Goal: Book appointment/travel/reservation

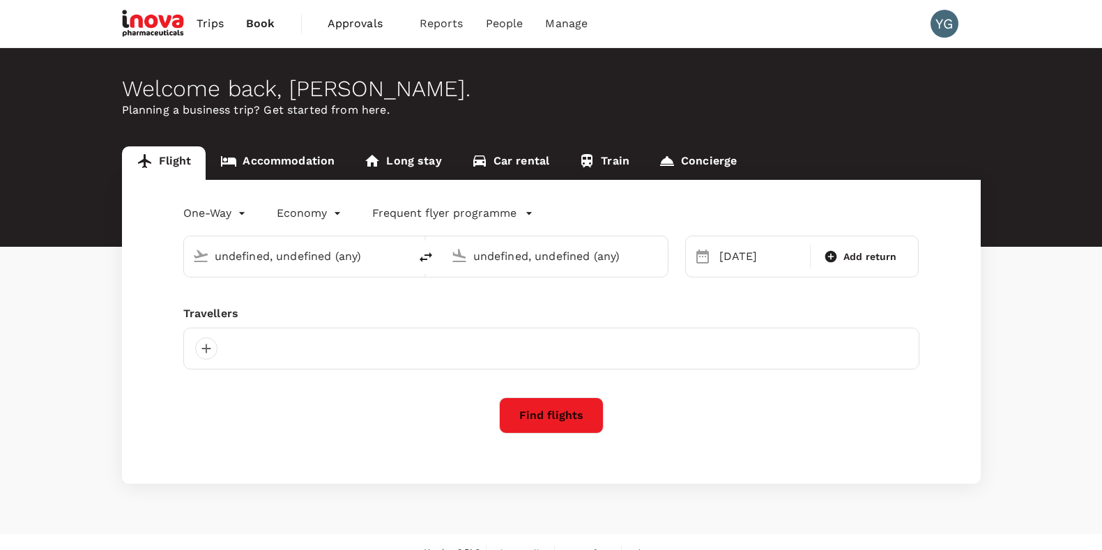
type input "[GEOGRAPHIC_DATA] ([PERSON_NAME])"
type input "Singapore Changi (SIN)"
type input "business"
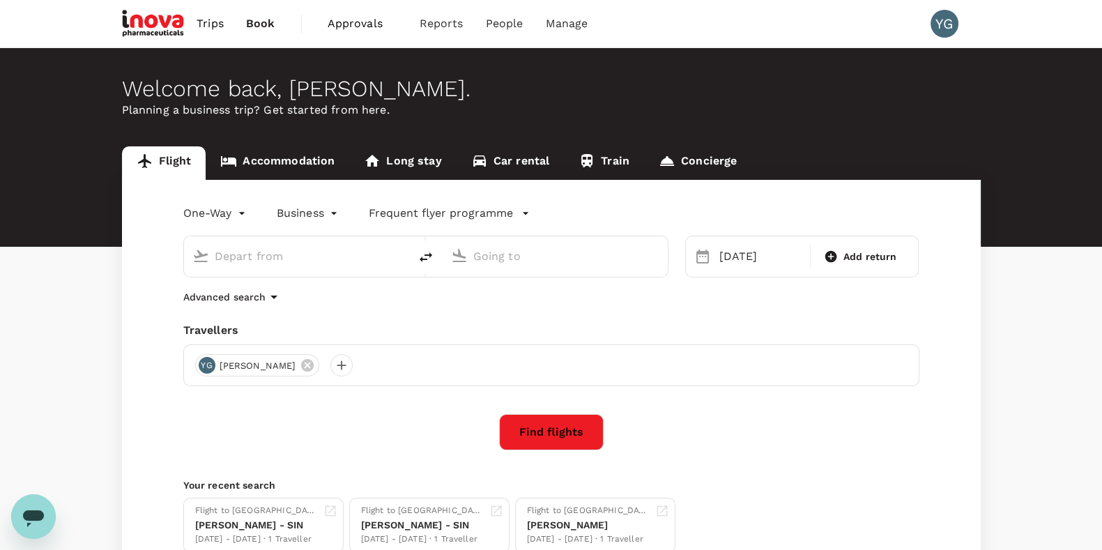
type input "[GEOGRAPHIC_DATA] ([PERSON_NAME])"
type input "Singapore Changi (SIN)"
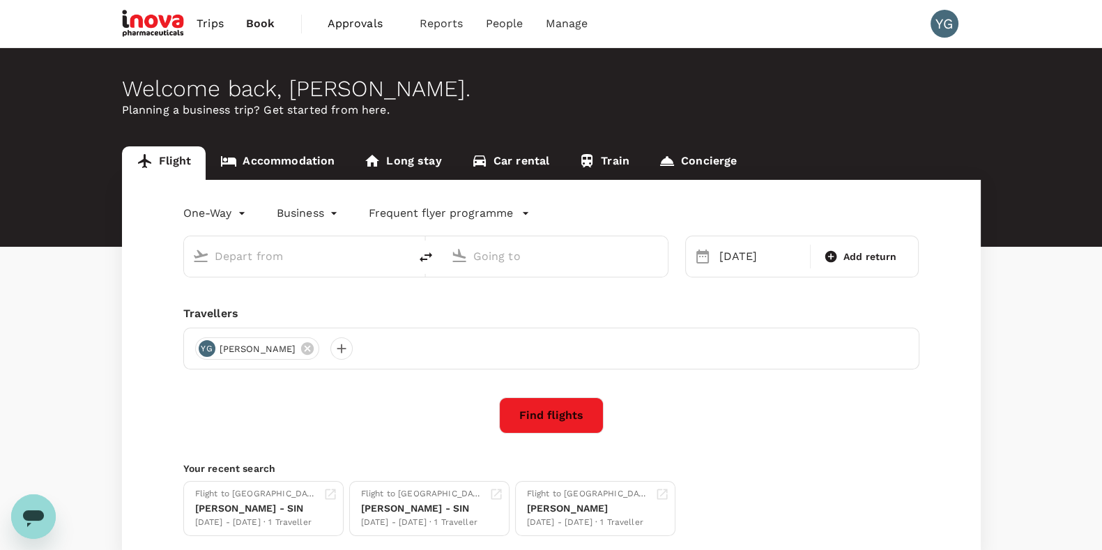
type input "[GEOGRAPHIC_DATA] ([PERSON_NAME])"
type input "Singapore Changi (SIN)"
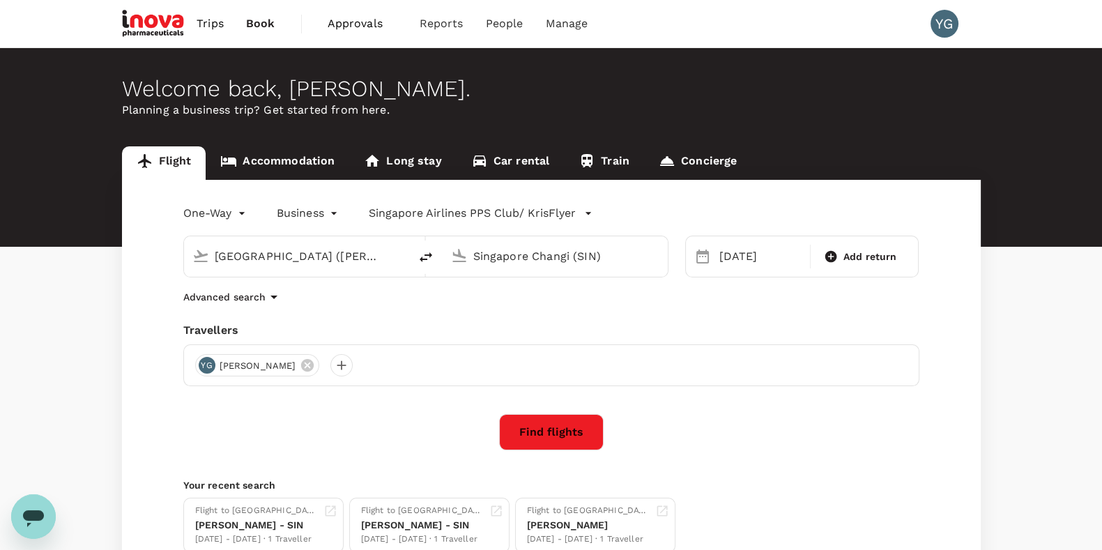
click at [132, 408] on div "One-Way oneway Business business Singapore Airlines PPS Club/ KrisFlyer [GEOGRA…" at bounding box center [551, 377] width 859 height 395
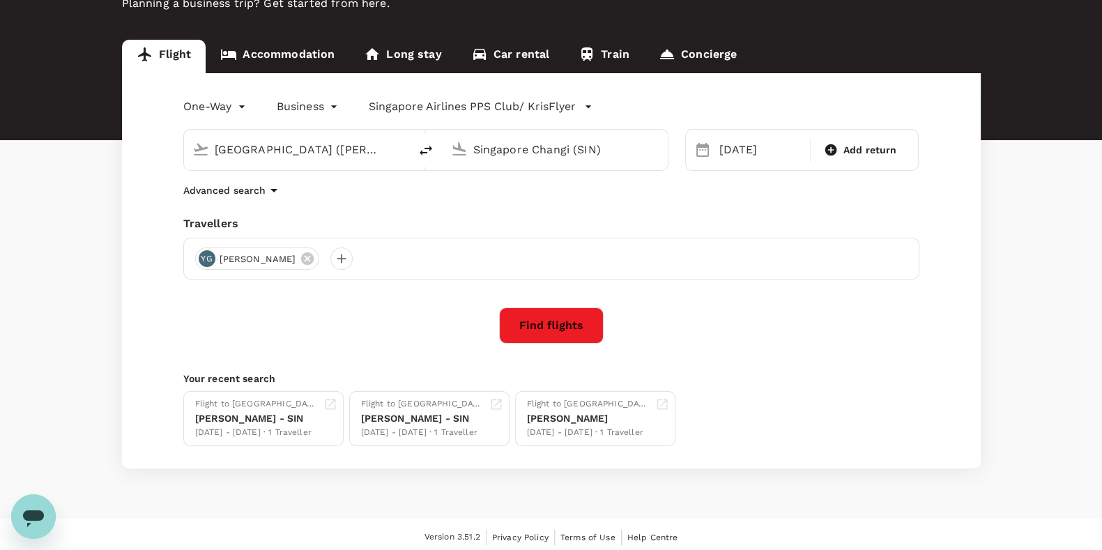
scroll to position [112, 0]
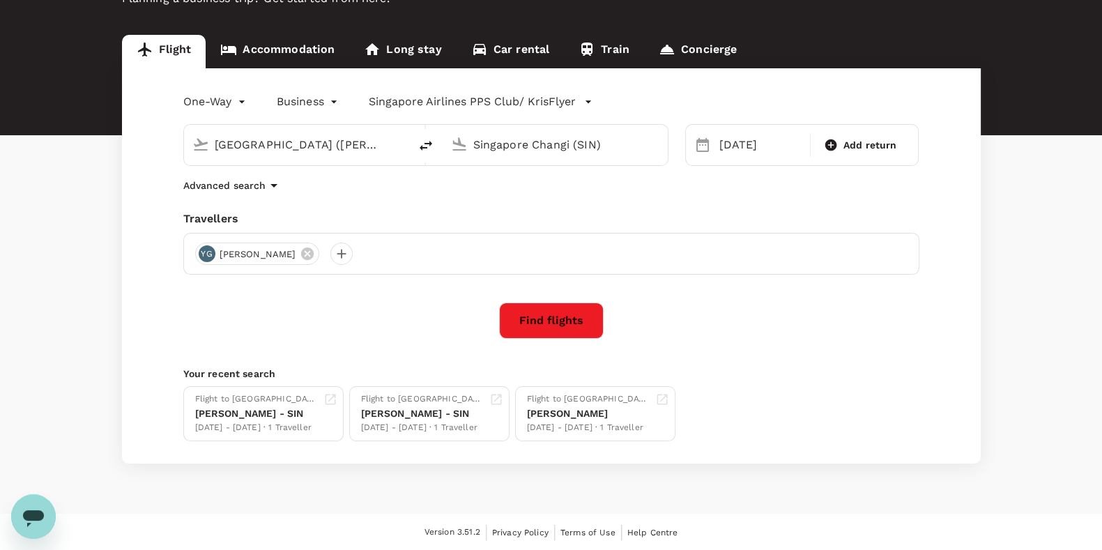
click at [297, 44] on link "Accommodation" at bounding box center [278, 51] width 144 height 33
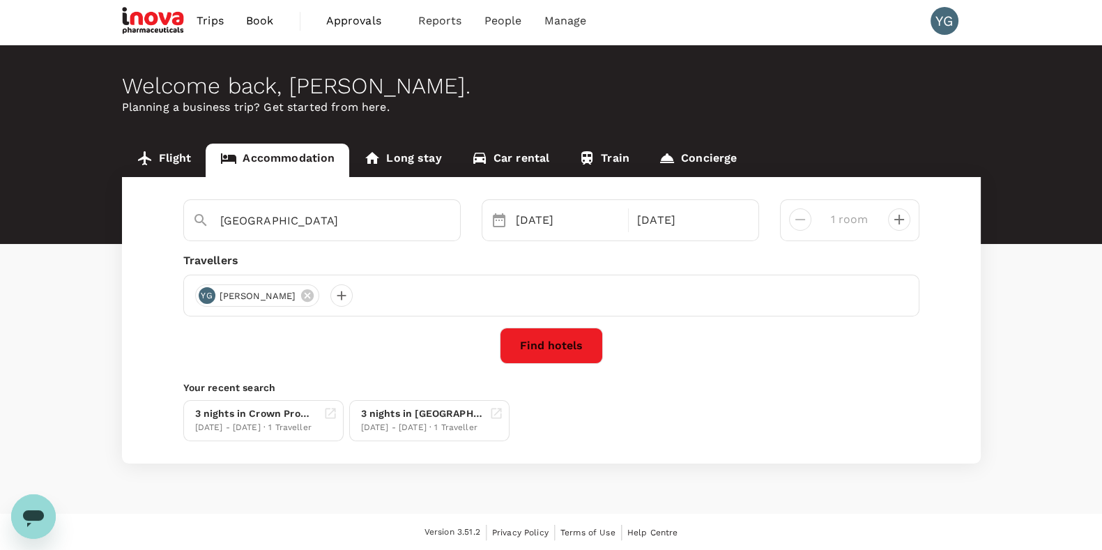
scroll to position [3, 0]
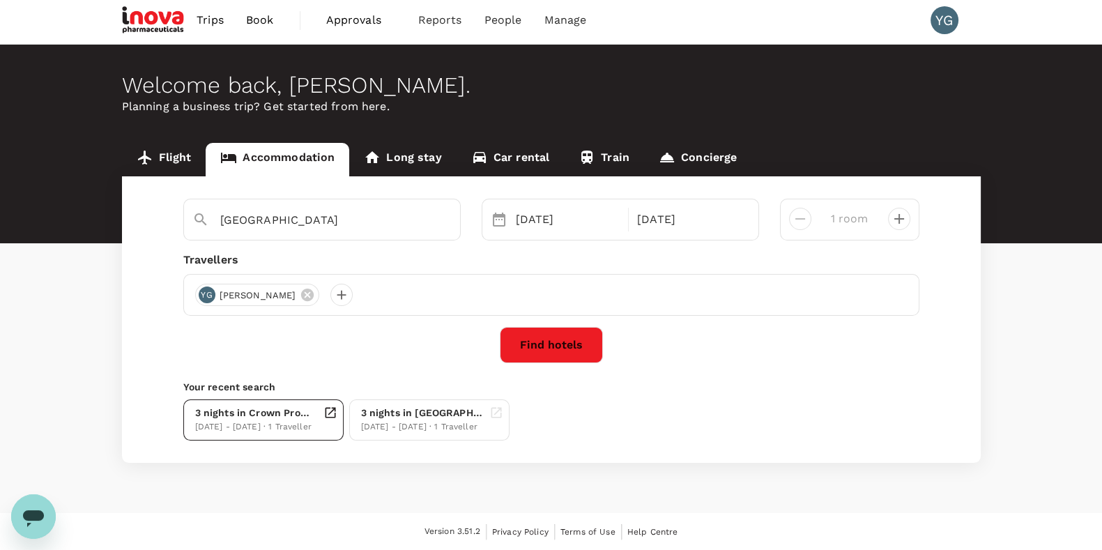
click at [247, 422] on div "[DATE] - [DATE] · 1 Traveller" at bounding box center [256, 427] width 123 height 14
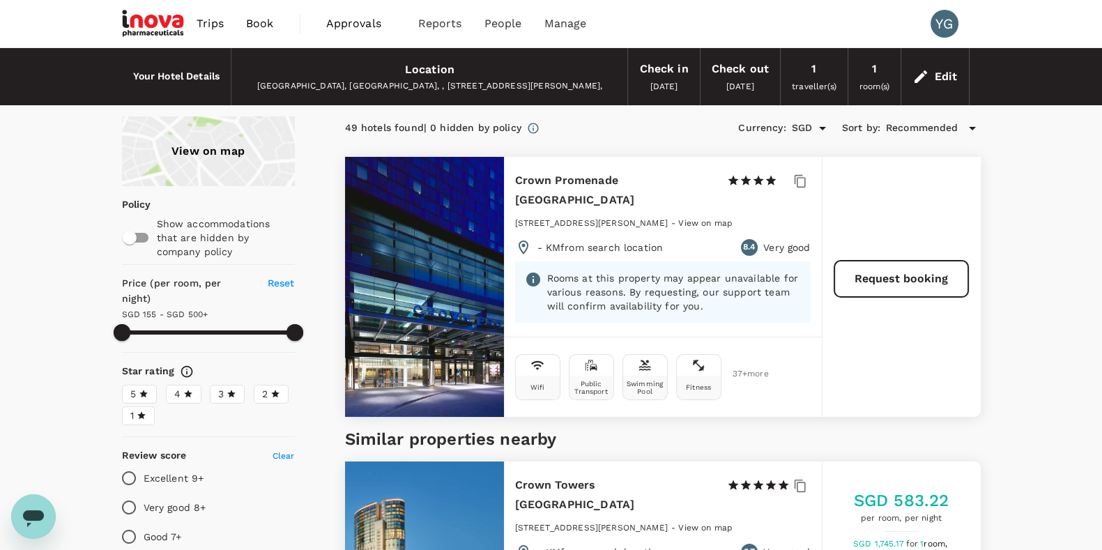
type input "499.73"
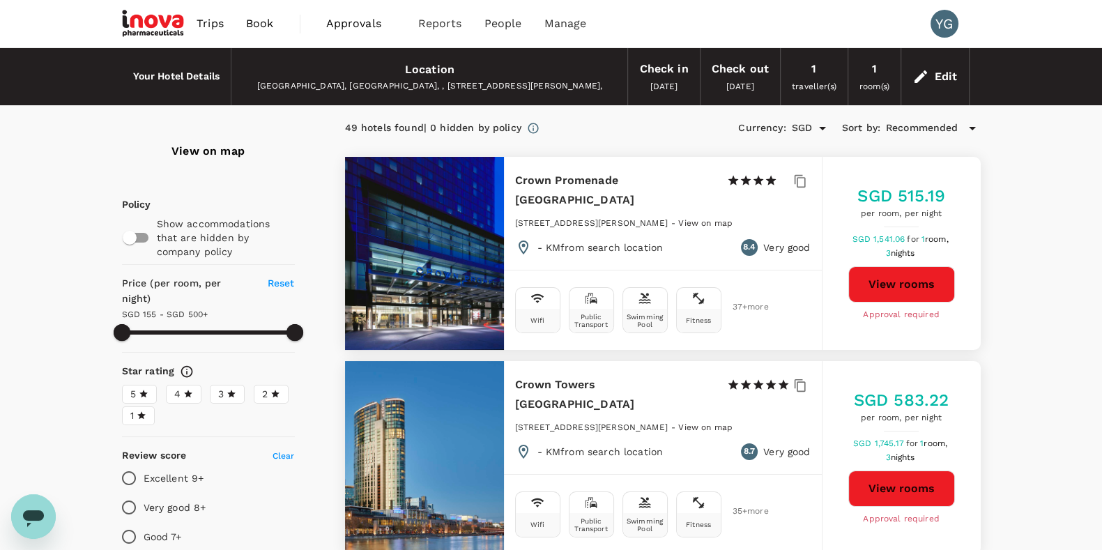
type input "499.73"
type input "SGD"
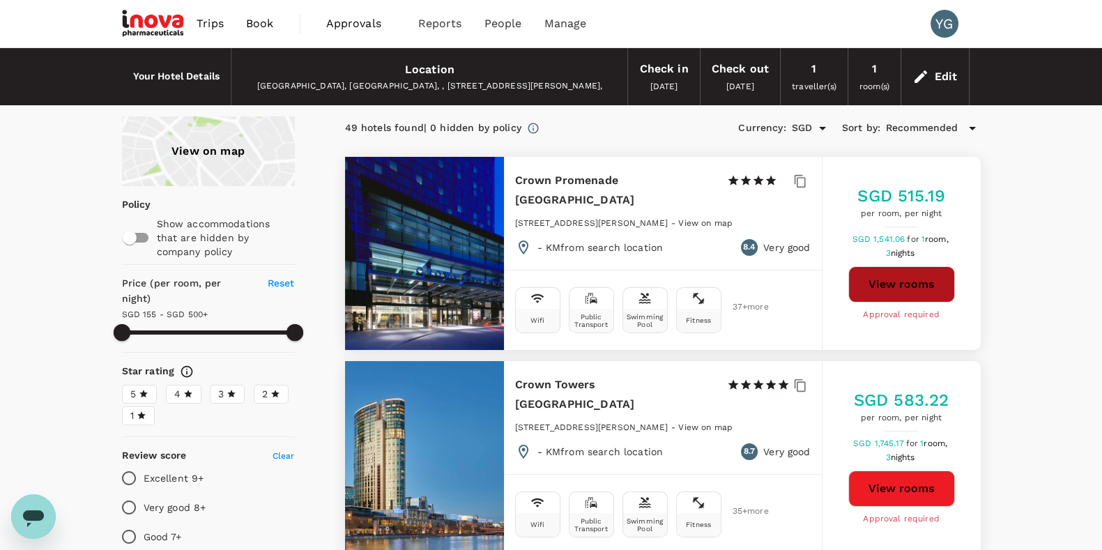
click at [887, 275] on button "View rooms" at bounding box center [901, 284] width 107 height 36
type input "499.73"
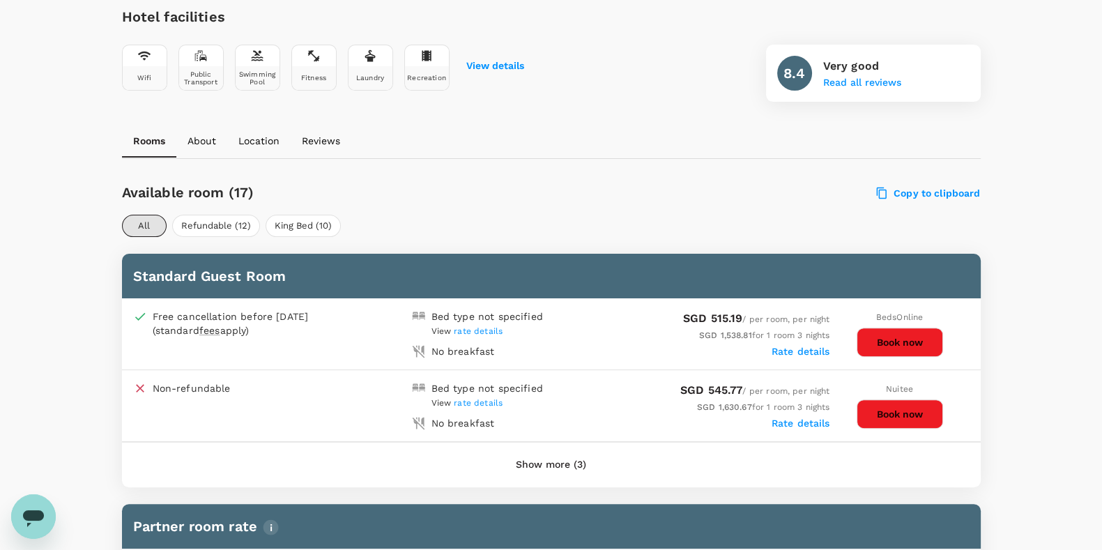
scroll to position [517, 0]
